Goal: Entertainment & Leisure: Consume media (video, audio)

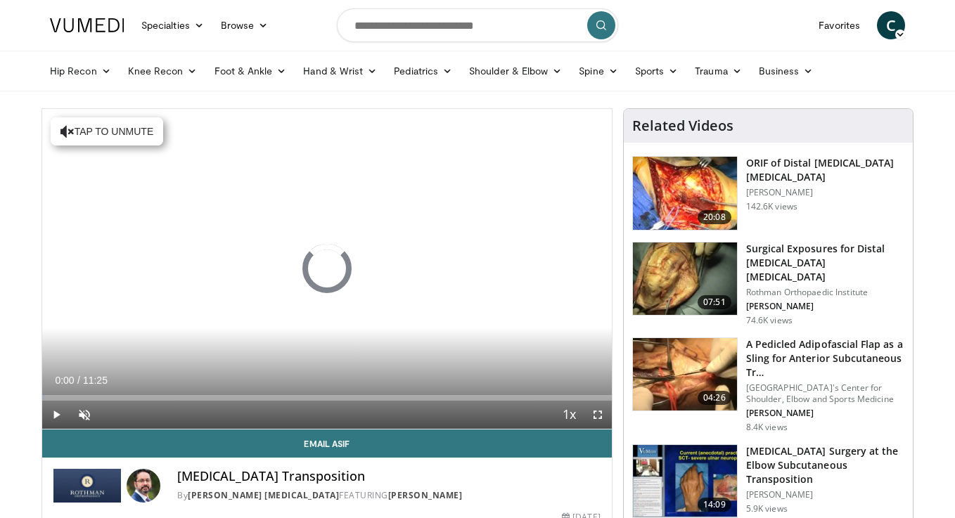
click at [100, 424] on div "Current Time 0:00 / Duration 11:25 Play Skip Backward Skip Forward Unmute Loade…" at bounding box center [327, 415] width 570 height 28
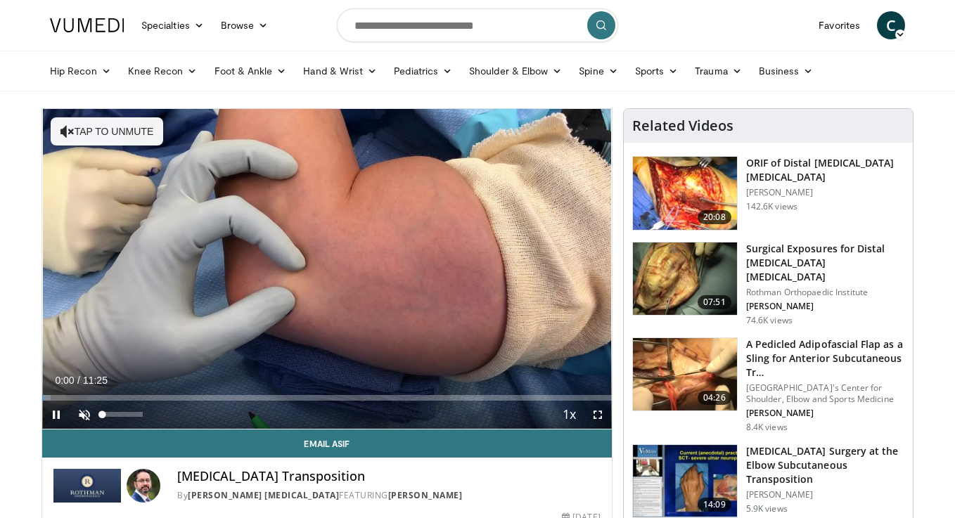
click at [84, 417] on span "Video Player" at bounding box center [84, 415] width 28 height 28
click at [162, 403] on div "Current Time 0:02 / Duration 11:25 Pause Skip Backward Skip Forward Mute 49% Lo…" at bounding box center [327, 415] width 570 height 28
click at [177, 401] on div "Current Time 0:03 / Duration 11:25 Pause Skip Backward Skip Forward Mute 49% Lo…" at bounding box center [327, 415] width 570 height 28
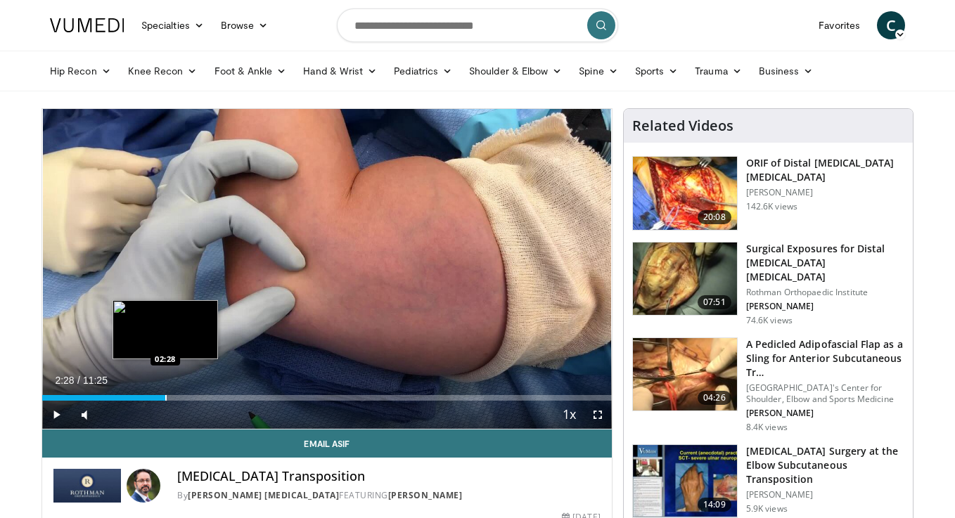
click at [165, 396] on div "Progress Bar" at bounding box center [165, 398] width 1 height 6
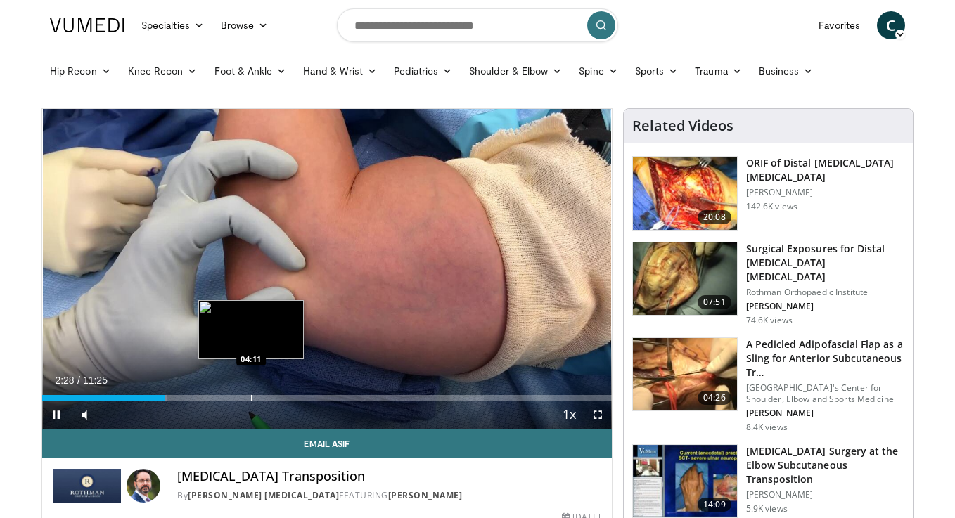
click at [251, 397] on div "Progress Bar" at bounding box center [251, 398] width 1 height 6
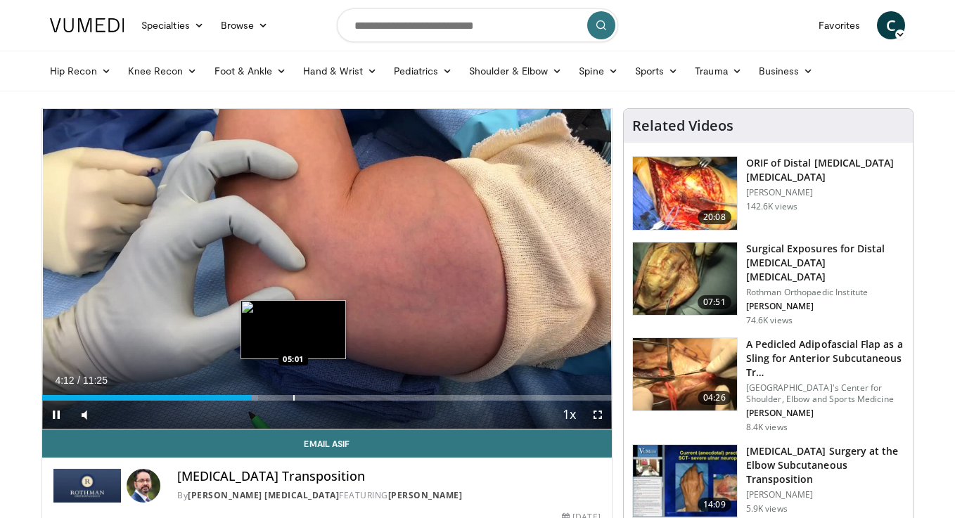
click at [293, 396] on div "Progress Bar" at bounding box center [293, 398] width 1 height 6
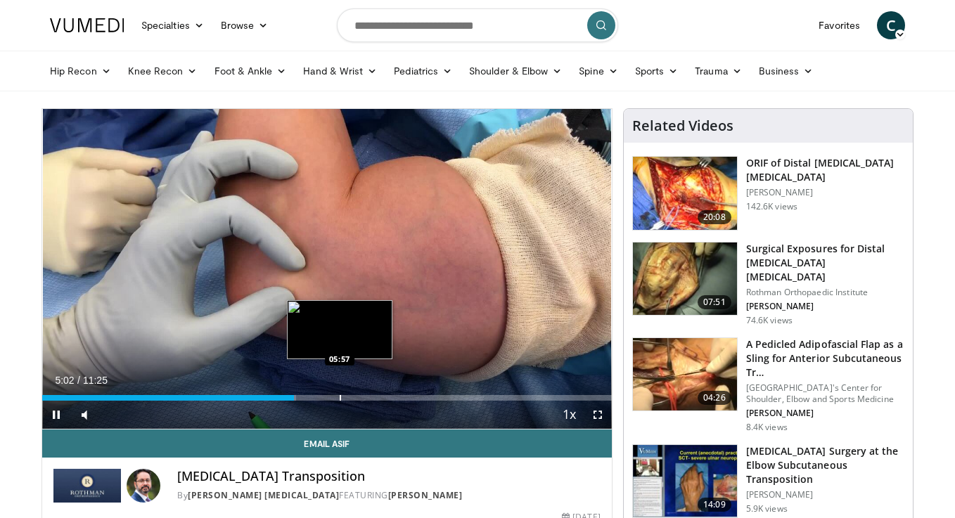
click at [340, 397] on div "Progress Bar" at bounding box center [340, 398] width 1 height 6
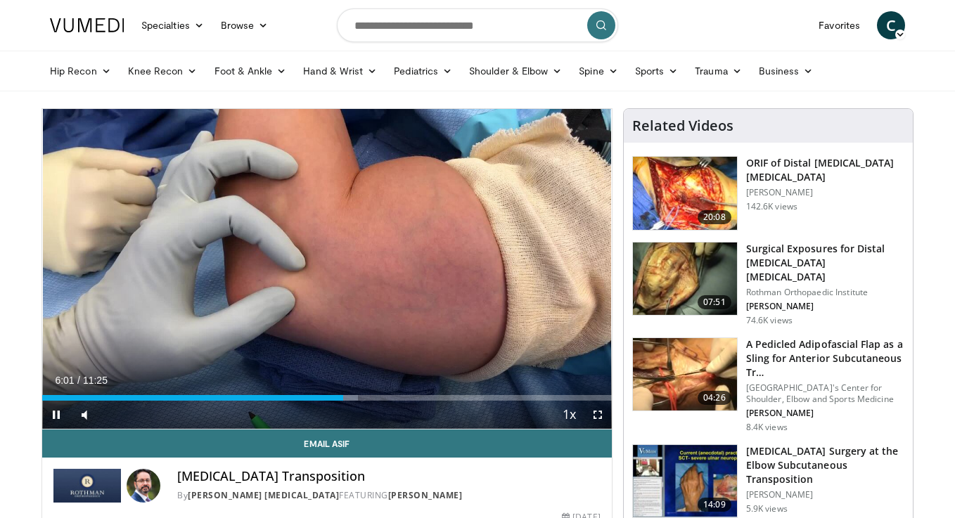
click at [606, 414] on span "Video Player" at bounding box center [598, 415] width 28 height 28
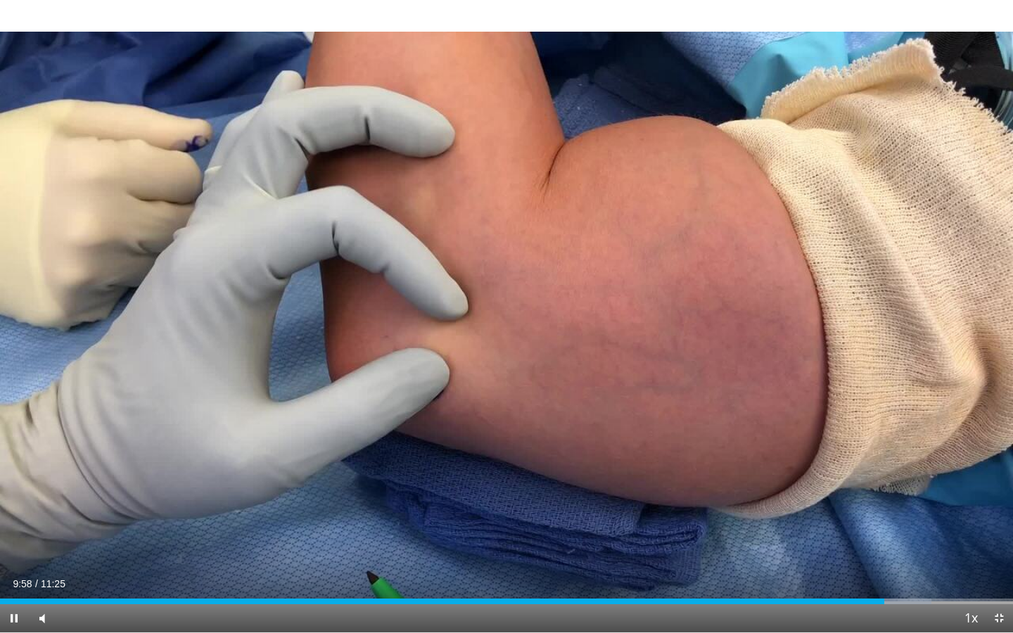
click at [954, 518] on span "Video Player" at bounding box center [999, 618] width 28 height 28
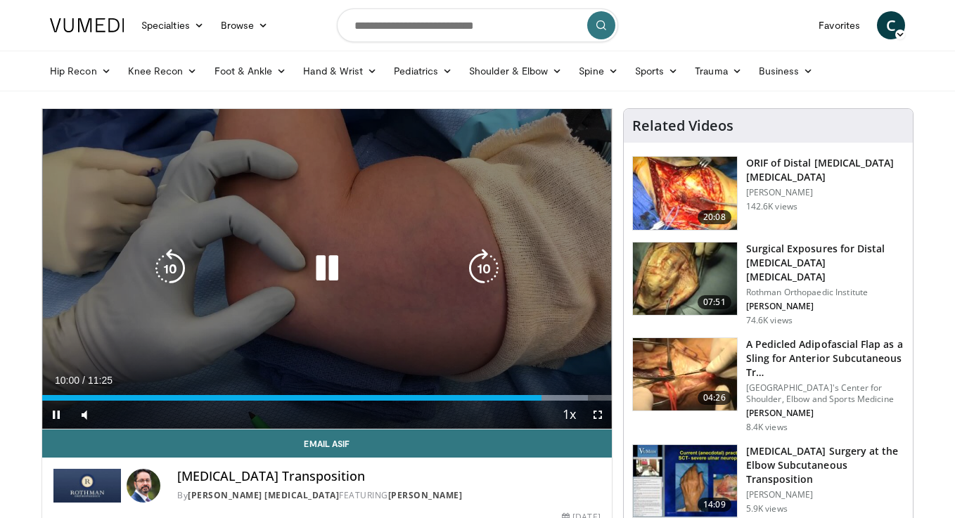
click at [333, 242] on div "10 seconds Tap to unmute" at bounding box center [327, 269] width 570 height 320
